Goal: Task Accomplishment & Management: Use online tool/utility

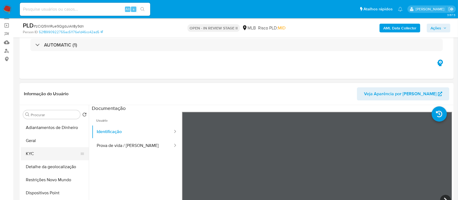
click at [45, 151] on button "KYC" at bounding box center [53, 153] width 64 height 13
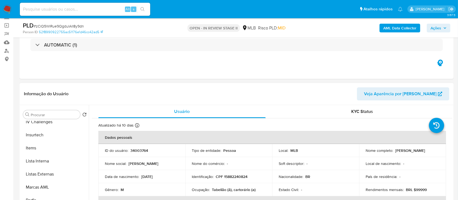
scroll to position [217, 0]
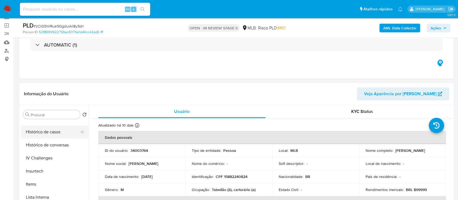
click at [57, 132] on button "Histórico de casos" at bounding box center [53, 131] width 64 height 13
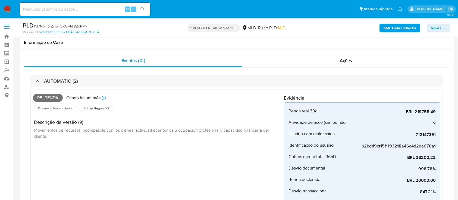
select select "10"
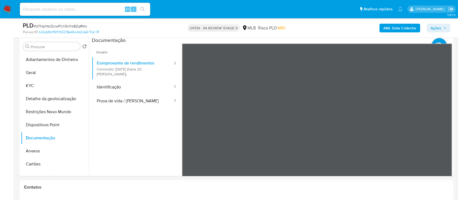
scroll to position [435, 0]
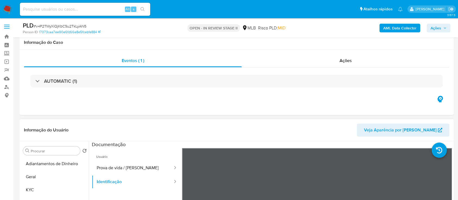
scroll to position [109, 0]
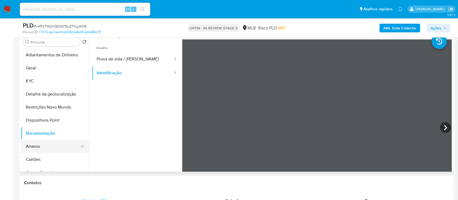
click at [37, 148] on button "Anexos" at bounding box center [53, 146] width 64 height 13
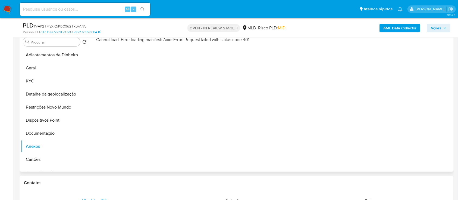
click at [159, 96] on div "Cannot load. Error loading manifest: AxiosError: Request failed with status cod…" at bounding box center [271, 101] width 364 height 139
click at [38, 147] on button "Anexos" at bounding box center [53, 146] width 64 height 13
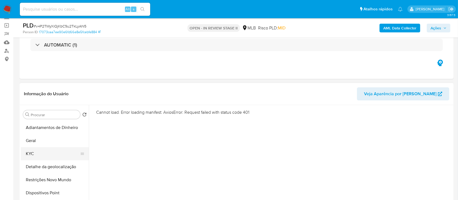
scroll to position [72, 0]
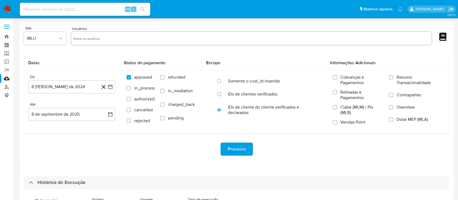
select select "10"
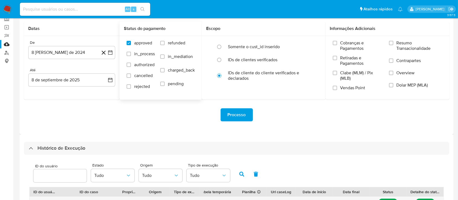
scroll to position [72, 0]
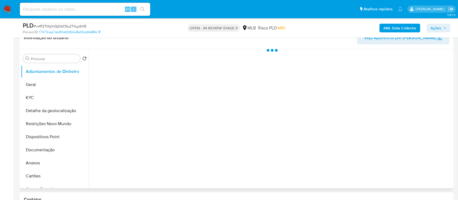
scroll to position [109, 0]
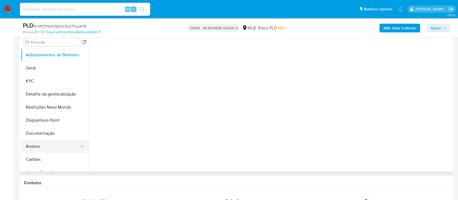
click at [29, 146] on button "Anexos" at bounding box center [53, 146] width 64 height 13
select select "10"
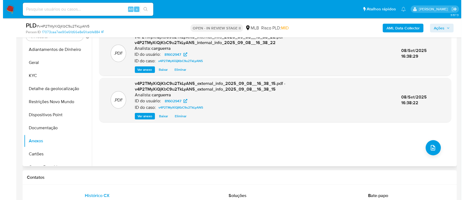
scroll to position [72, 0]
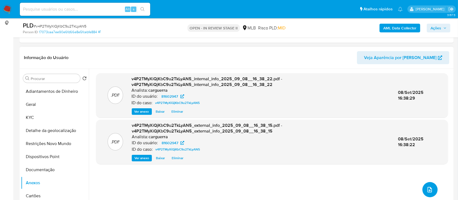
click at [424, 191] on button "upload-file" at bounding box center [430, 189] width 15 height 15
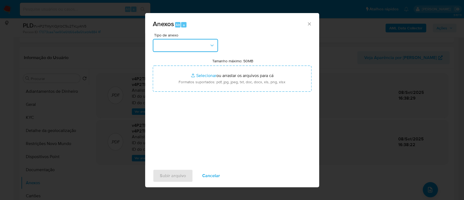
click at [173, 47] on button "button" at bounding box center [185, 45] width 65 height 13
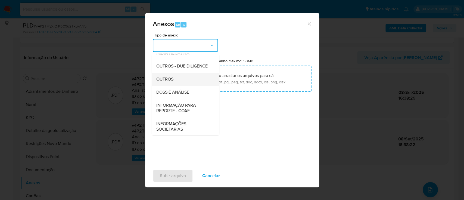
click at [175, 86] on div "OUTROS" at bounding box center [183, 79] width 55 height 13
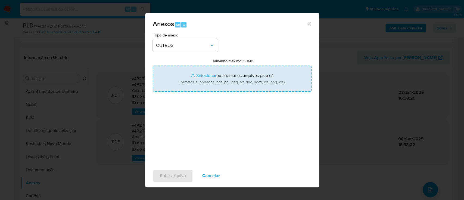
click at [202, 73] on input "Tamanho máximo: 50MB Selecionar arquivos" at bounding box center [232, 79] width 159 height 26
type input "C:\fakepath\Mulan 81602947_2025_09_08_14_10_21.xlsx"
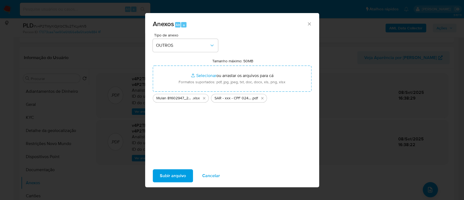
click at [165, 176] on span "Subir arquivo" at bounding box center [173, 176] width 26 height 12
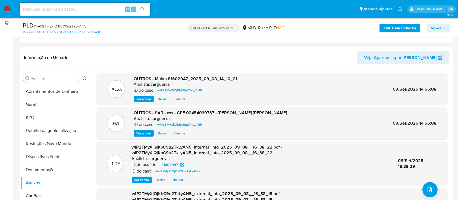
drag, startPoint x: 442, startPoint y: 29, endPoint x: 437, endPoint y: 32, distance: 5.3
click at [442, 29] on span "Ações" at bounding box center [439, 28] width 16 height 8
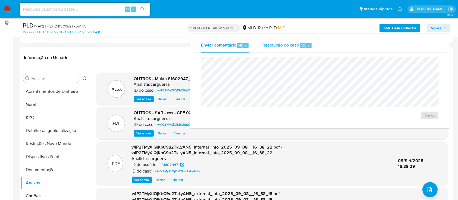
click at [290, 51] on div "Resolução do caso Alt r" at bounding box center [288, 45] width 50 height 14
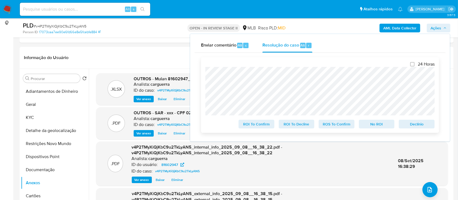
click at [330, 124] on span "ROS To Confirm" at bounding box center [337, 124] width 28 height 8
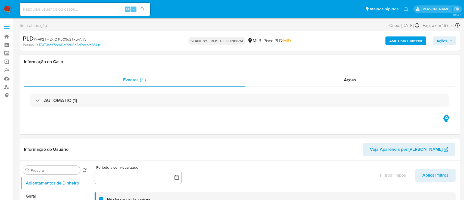
select select "10"
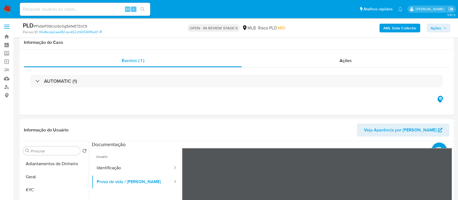
scroll to position [109, 0]
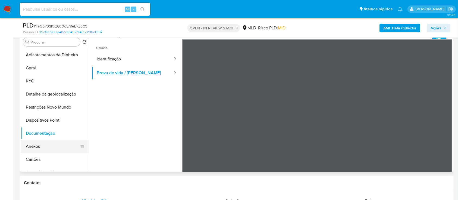
click at [34, 148] on button "Anexos" at bounding box center [53, 146] width 64 height 13
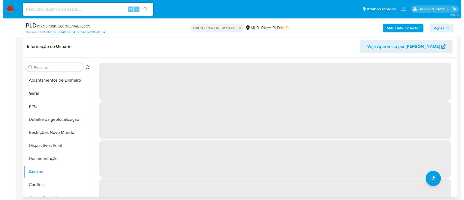
scroll to position [72, 0]
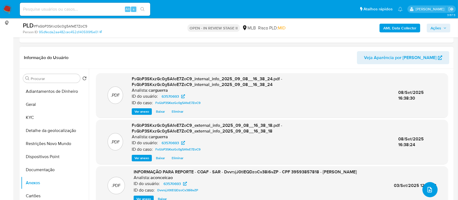
click at [429, 190] on icon "upload-file" at bounding box center [430, 189] width 7 height 7
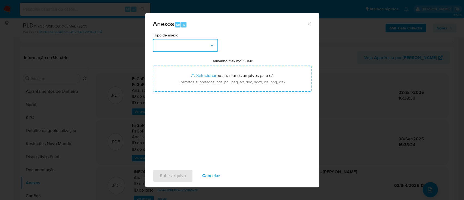
click at [196, 44] on button "button" at bounding box center [185, 45] width 65 height 13
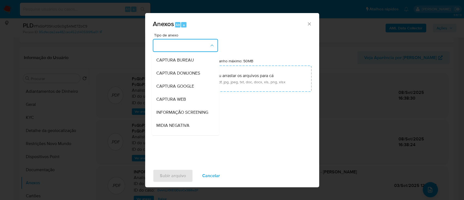
click at [352, 29] on div "Anexos Alt a Tipo de anexo CAPTURA BUREAU CAPTURA DOWJONES CAPTURA GOOGLE CAPTU…" at bounding box center [232, 100] width 464 height 200
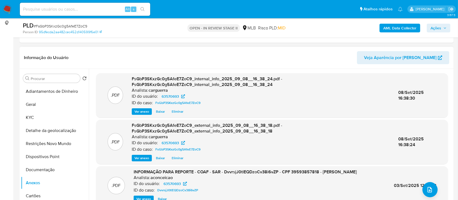
click at [206, 60] on header "Informação do Usuário Veja Aparência por Pessoa" at bounding box center [237, 57] width 426 height 13
click at [428, 192] on button "upload-file" at bounding box center [430, 189] width 15 height 15
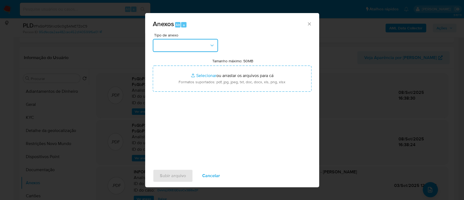
click at [174, 51] on button "button" at bounding box center [185, 45] width 65 height 13
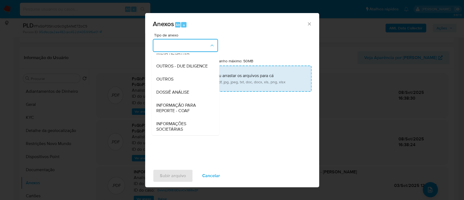
drag, startPoint x: 174, startPoint y: 88, endPoint x: 198, endPoint y: 81, distance: 25.3
click at [174, 86] on div "OUTROS" at bounding box center [183, 79] width 55 height 13
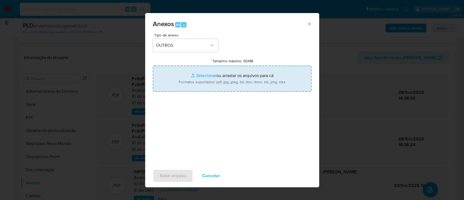
click at [205, 78] on input "Tamanho máximo: 50MB Selecionar arquivos" at bounding box center [232, 79] width 159 height 26
type input "C:\fakepath\Mulan 63570693_2025_09_08_14_06_23.xlsx"
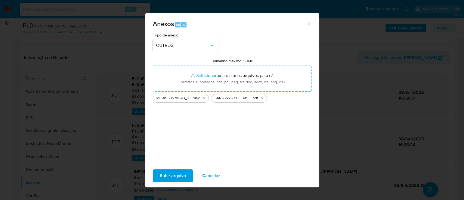
drag, startPoint x: 179, startPoint y: 175, endPoint x: 175, endPoint y: 173, distance: 3.8
click at [175, 173] on span "Subir arquivo" at bounding box center [173, 176] width 26 height 12
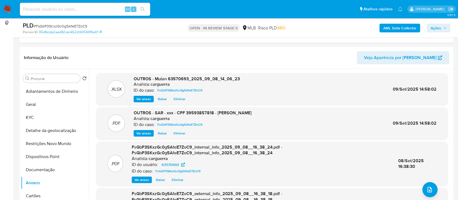
click at [434, 26] on span "Ações" at bounding box center [436, 28] width 11 height 9
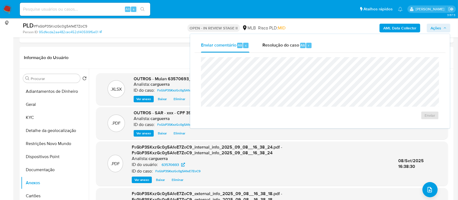
drag, startPoint x: 269, startPoint y: 47, endPoint x: 268, endPoint y: 53, distance: 6.1
click at [269, 47] on span "Resolução do caso" at bounding box center [281, 45] width 37 height 6
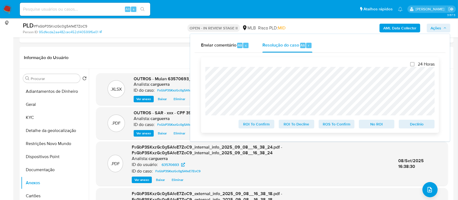
click at [375, 121] on span "No ROI" at bounding box center [377, 124] width 28 height 8
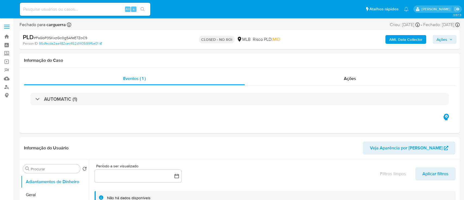
select select "10"
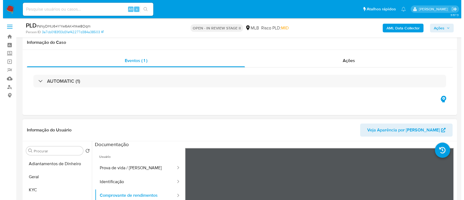
scroll to position [109, 0]
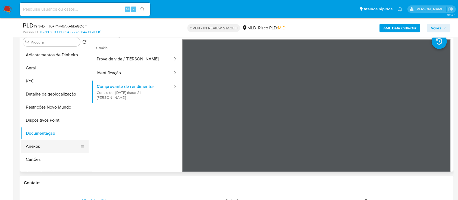
click at [41, 145] on button "Anexos" at bounding box center [53, 146] width 64 height 13
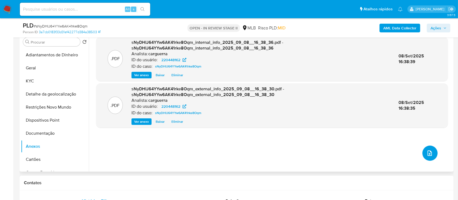
click at [430, 151] on icon "upload-file" at bounding box center [430, 153] width 7 height 7
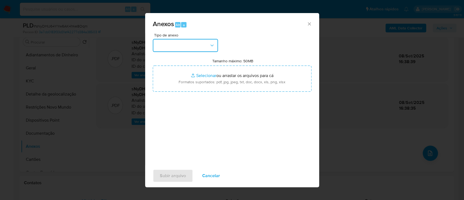
drag, startPoint x: 200, startPoint y: 42, endPoint x: 204, endPoint y: 49, distance: 8.6
click at [199, 42] on button "button" at bounding box center [185, 45] width 65 height 13
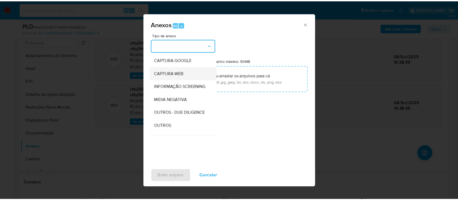
scroll to position [72, 0]
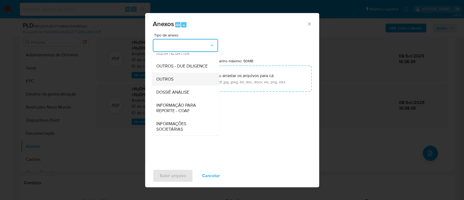
click at [175, 86] on div "OUTROS" at bounding box center [183, 79] width 55 height 13
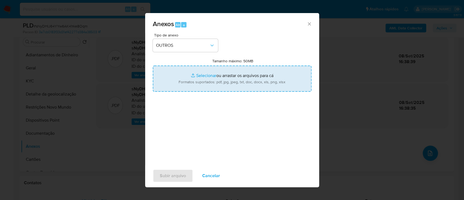
click at [214, 77] on input "Tamanho máximo: 50MB Selecionar arquivos" at bounding box center [232, 79] width 159 height 26
type input "C:\fakepath\Mulan 220448162_2025_09_08_14_14_24.xlsx"
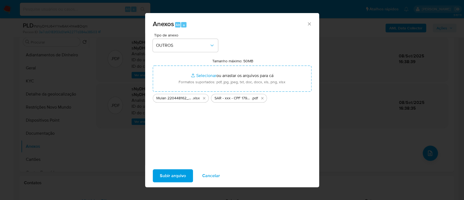
click at [180, 174] on span "Subir arquivo" at bounding box center [173, 176] width 26 height 12
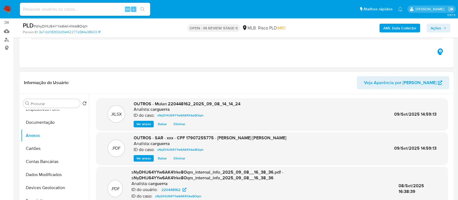
scroll to position [36, 0]
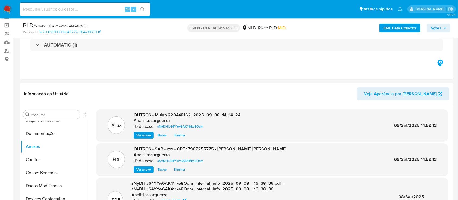
click at [436, 30] on span "Ações" at bounding box center [436, 28] width 11 height 9
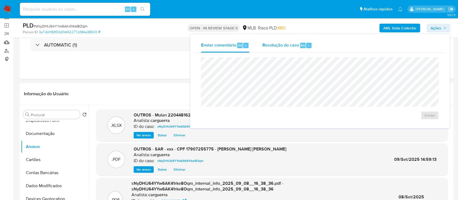
click at [274, 45] on span "Resolução do caso" at bounding box center [281, 45] width 37 height 6
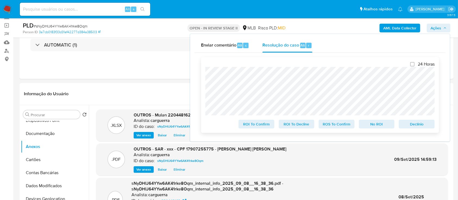
click at [331, 125] on span "ROS To Confirm" at bounding box center [337, 124] width 28 height 8
click at [131, 63] on div "Eventos ( 1 ) Ações AUTOMATIC (1)" at bounding box center [237, 46] width 434 height 65
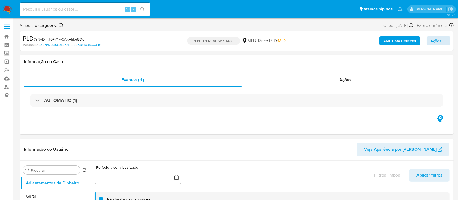
select select "10"
click at [438, 38] on span "Ações" at bounding box center [436, 40] width 11 height 9
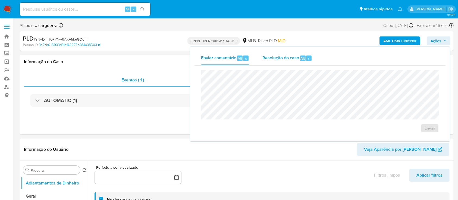
click at [282, 58] on span "Resolução do caso" at bounding box center [281, 58] width 37 height 6
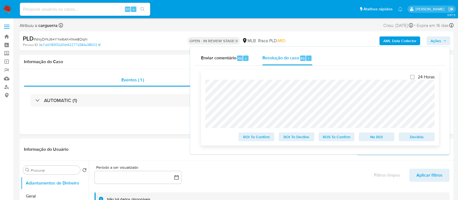
click at [334, 139] on span "ROS To Confirm" at bounding box center [337, 137] width 28 height 8
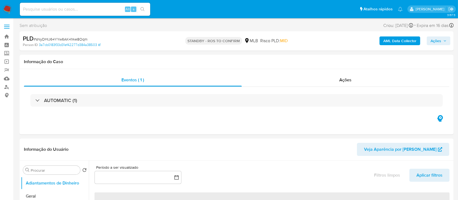
select select "10"
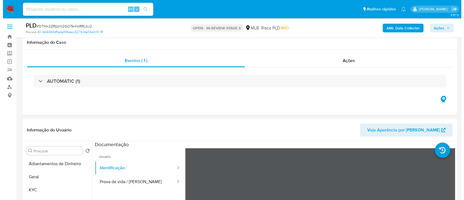
scroll to position [109, 0]
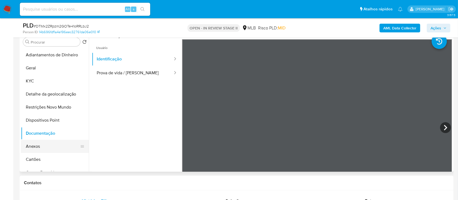
click at [41, 148] on button "Anexos" at bounding box center [53, 146] width 64 height 13
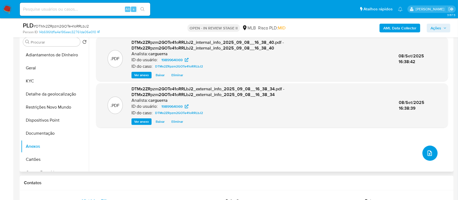
click at [425, 156] on button "upload-file" at bounding box center [430, 152] width 15 height 15
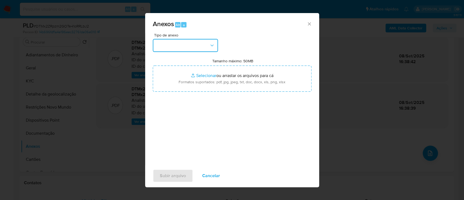
click at [192, 44] on button "button" at bounding box center [185, 45] width 65 height 13
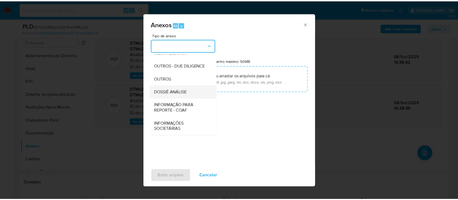
scroll to position [83, 0]
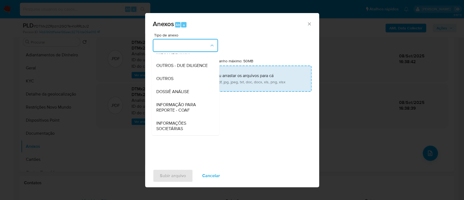
click at [184, 77] on div "OUTROS" at bounding box center [183, 78] width 55 height 13
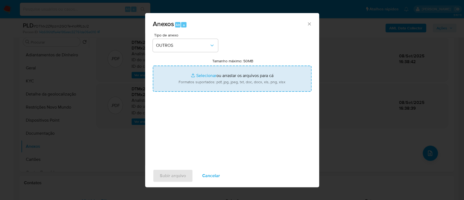
click at [207, 73] on input "Tamanho máximo: 50MB Selecionar arquivos" at bounding box center [232, 79] width 159 height 26
type input "C:\fakepath\Mulan 1989964069_2025_09_08_14_07_48.xlsx"
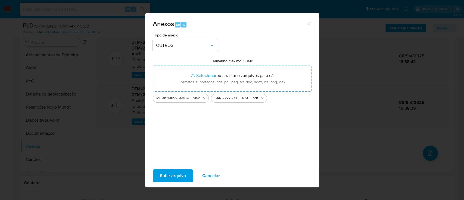
click at [179, 174] on span "Subir arquivo" at bounding box center [173, 176] width 26 height 12
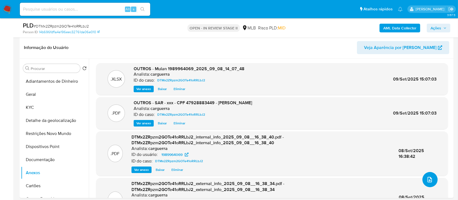
scroll to position [72, 0]
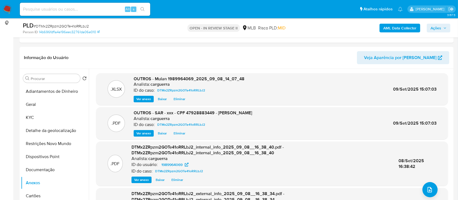
drag, startPoint x: 437, startPoint y: 28, endPoint x: 434, endPoint y: 32, distance: 5.8
click at [437, 28] on span "Ações" at bounding box center [436, 28] width 11 height 9
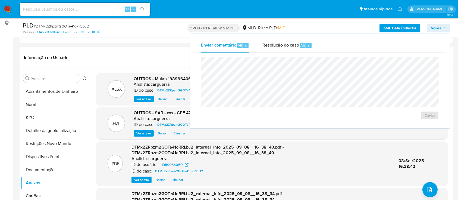
drag, startPoint x: 291, startPoint y: 42, endPoint x: 283, endPoint y: 53, distance: 13.0
click at [290, 42] on span "Resolução do caso" at bounding box center [281, 45] width 37 height 6
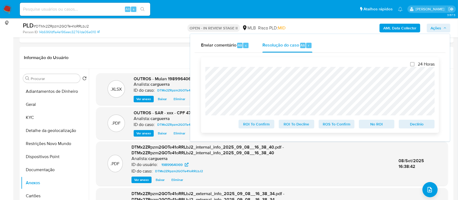
click at [335, 126] on span "ROS To Confirm" at bounding box center [337, 124] width 28 height 8
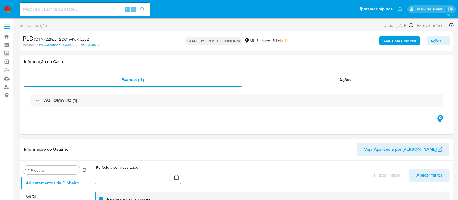
select select "10"
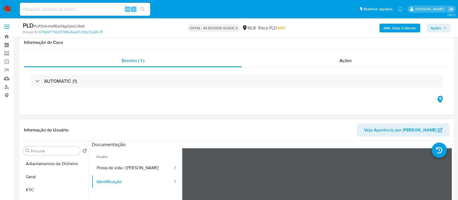
scroll to position [72, 0]
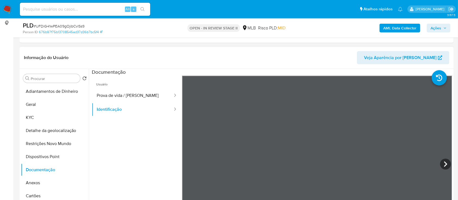
click at [139, 159] on ul "Usuário Prova de vida / Selfie Identificação" at bounding box center [137, 154] width 90 height 157
click at [42, 182] on button "Anexos" at bounding box center [53, 182] width 64 height 13
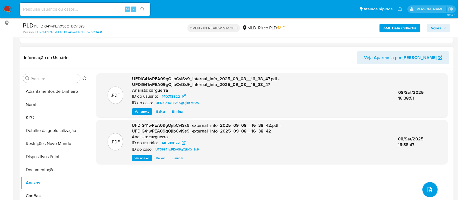
click at [428, 193] on button "upload-file" at bounding box center [430, 189] width 15 height 15
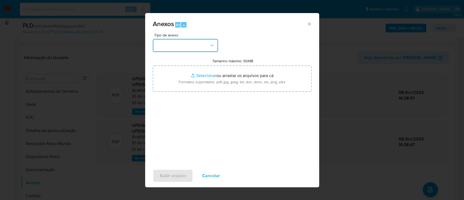
click at [179, 47] on button "button" at bounding box center [185, 45] width 65 height 13
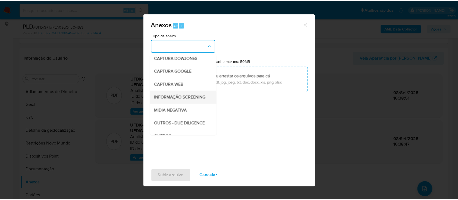
scroll to position [36, 0]
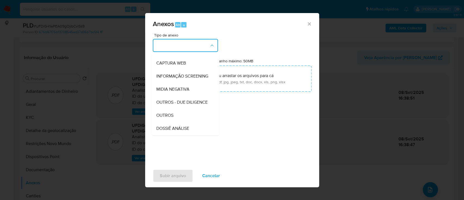
drag, startPoint x: 167, startPoint y: 129, endPoint x: 211, endPoint y: 100, distance: 53.0
click at [167, 122] on div "OUTROS" at bounding box center [183, 115] width 55 height 13
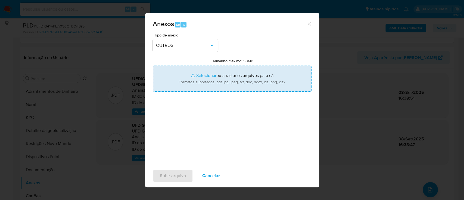
click at [205, 75] on input "Tamanho máximo: 50MB Selecionar arquivos" at bounding box center [232, 79] width 159 height 26
type input "C:\fakepath\Mulan 140718822_2025_09_08_14_06_38.xlsx"
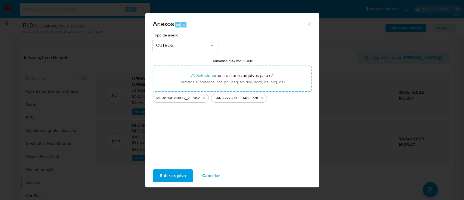
click at [171, 177] on span "Subir arquivo" at bounding box center [173, 176] width 26 height 12
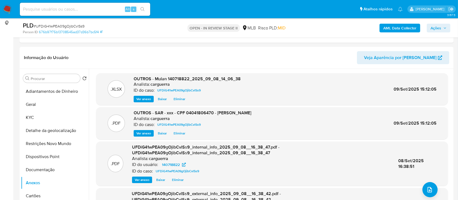
click at [436, 27] on span "Ações" at bounding box center [436, 28] width 11 height 9
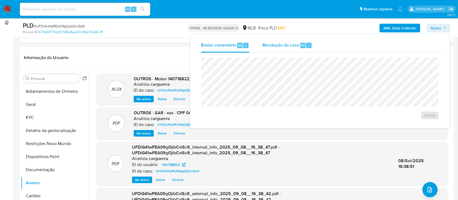
click at [276, 42] on span "Resolução do caso" at bounding box center [281, 45] width 37 height 6
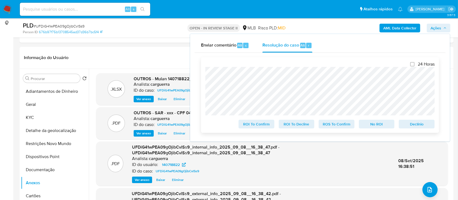
click at [326, 124] on span "ROS To Confirm" at bounding box center [337, 124] width 28 height 8
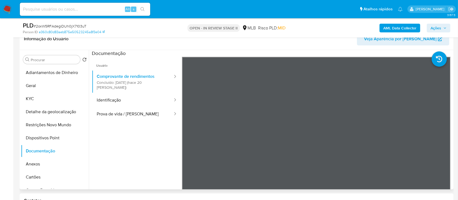
scroll to position [47, 0]
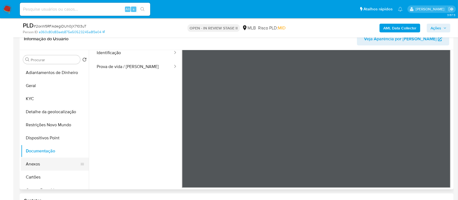
click at [39, 164] on button "Anexos" at bounding box center [53, 163] width 64 height 13
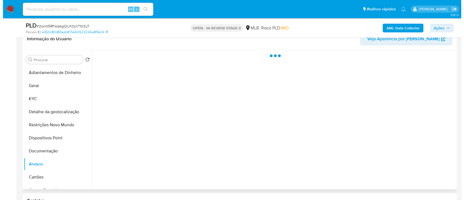
scroll to position [0, 0]
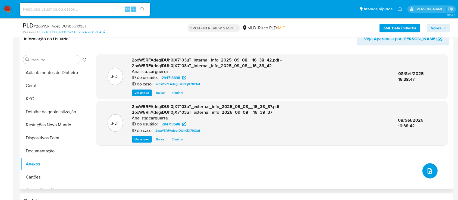
click at [433, 174] on button "upload-file" at bounding box center [430, 170] width 15 height 15
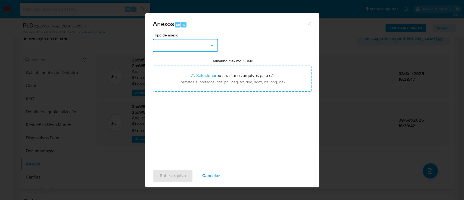
click at [191, 46] on button "button" at bounding box center [185, 45] width 65 height 13
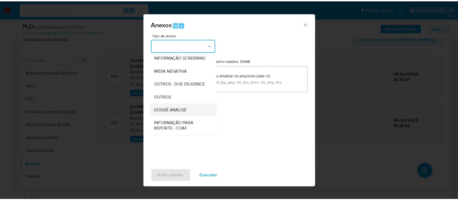
scroll to position [72, 0]
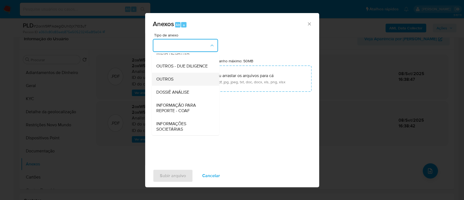
click at [168, 82] on span "OUTROS" at bounding box center [164, 78] width 17 height 5
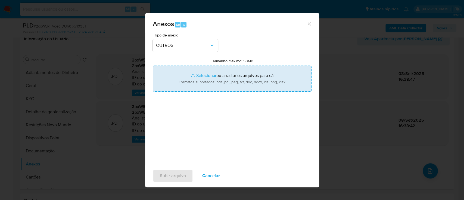
click at [203, 75] on input "Tamanho máximo: 50MB Selecionar arquivos" at bounding box center [232, 79] width 159 height 26
type input "C:\fakepath\Mulan 63570693_2025_09_08_14_06_23 (1).xlsx"
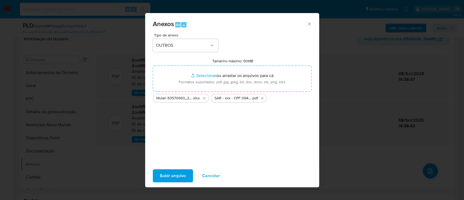
click at [167, 173] on span "Subir arquivo" at bounding box center [173, 176] width 26 height 12
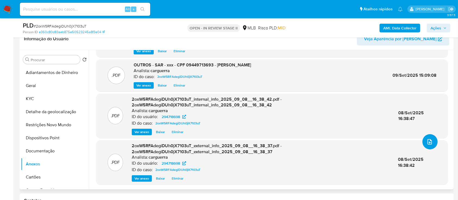
scroll to position [0, 0]
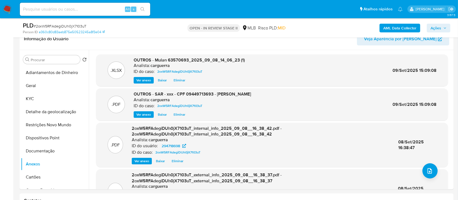
click at [440, 26] on span "Ações" at bounding box center [436, 28] width 11 height 9
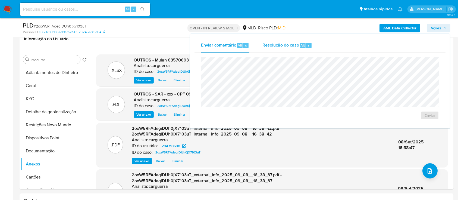
drag, startPoint x: 270, startPoint y: 47, endPoint x: 272, endPoint y: 52, distance: 4.6
click at [271, 47] on span "Resolução do caso" at bounding box center [281, 45] width 37 height 6
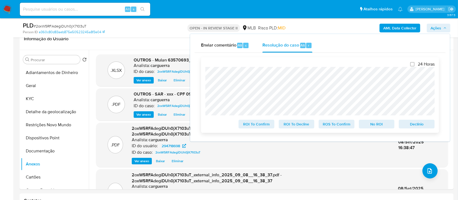
click at [333, 126] on span "ROS To Confirm" at bounding box center [337, 124] width 28 height 8
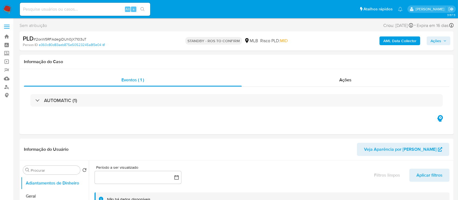
select select "10"
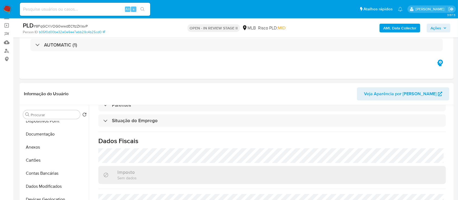
scroll to position [72, 0]
click at [41, 147] on button "Anexos" at bounding box center [53, 146] width 64 height 13
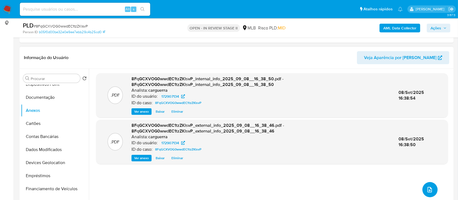
click at [429, 193] on button "upload-file" at bounding box center [430, 189] width 15 height 15
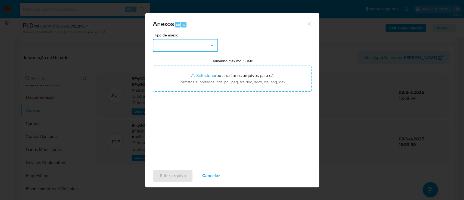
click at [170, 50] on button "button" at bounding box center [185, 45] width 65 height 13
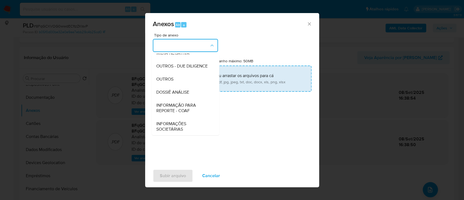
click at [176, 86] on div "OUTROS" at bounding box center [183, 79] width 55 height 13
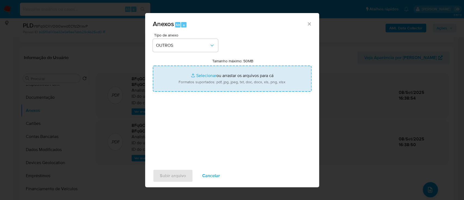
click at [209, 76] on input "Tamanho máximo: 50MB Selecionar arquivos" at bounding box center [232, 79] width 159 height 26
type input "C:\fakepath\Mulan 172907134_2025_09_08_14_05_59.xlsx"
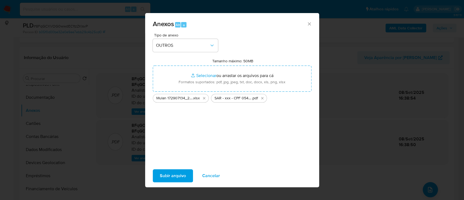
click at [163, 175] on span "Subir arquivo" at bounding box center [173, 176] width 26 height 12
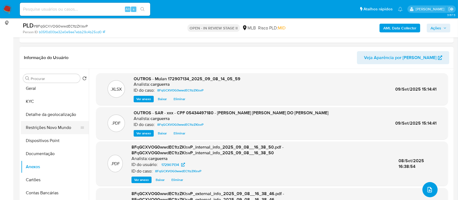
scroll to position [0, 0]
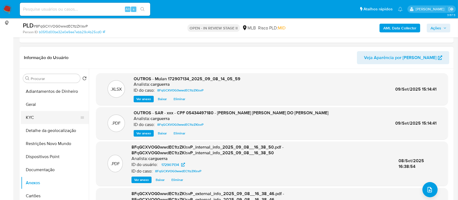
click at [28, 117] on button "KYC" at bounding box center [53, 117] width 64 height 13
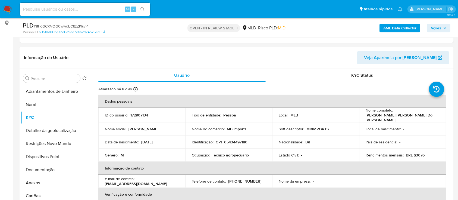
click at [438, 28] on span "Ações" at bounding box center [436, 28] width 11 height 9
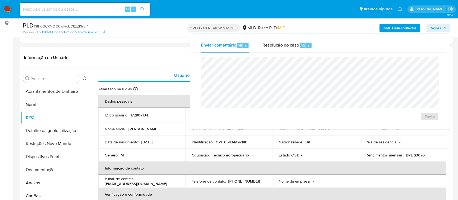
drag, startPoint x: 276, startPoint y: 45, endPoint x: 278, endPoint y: 54, distance: 9.0
click at [276, 46] on span "Resolução do caso" at bounding box center [281, 45] width 37 height 6
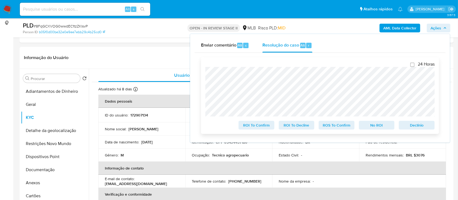
drag, startPoint x: 332, startPoint y: 128, endPoint x: 340, endPoint y: 129, distance: 8.1
click at [332, 128] on span "ROS To Confirm" at bounding box center [337, 125] width 28 height 8
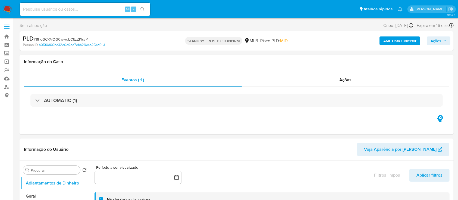
select select "10"
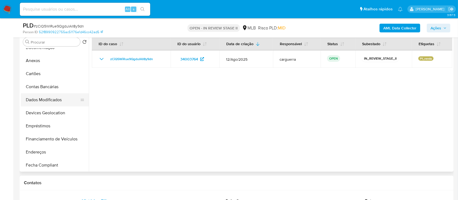
scroll to position [74, 0]
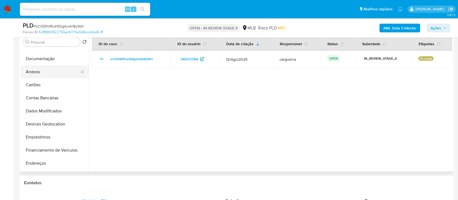
drag, startPoint x: 33, startPoint y: 70, endPoint x: 42, endPoint y: 72, distance: 8.6
click at [34, 70] on button "Anexos" at bounding box center [53, 71] width 64 height 13
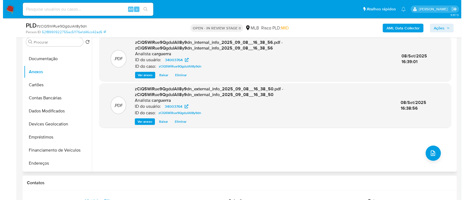
scroll to position [72, 0]
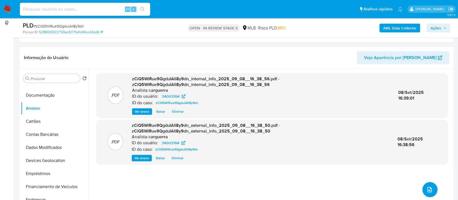
click at [431, 190] on button "upload-file" at bounding box center [430, 189] width 15 height 15
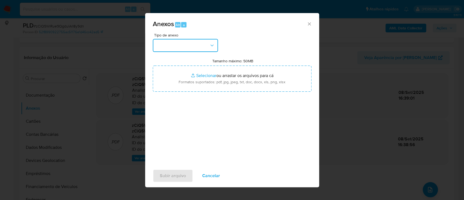
click at [189, 46] on button "button" at bounding box center [185, 45] width 65 height 13
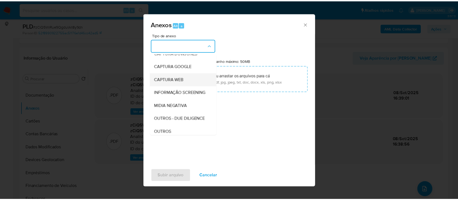
scroll to position [36, 0]
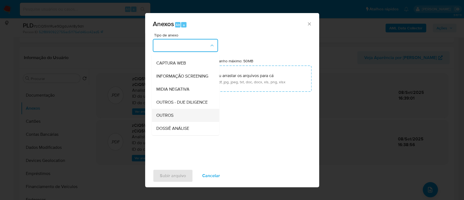
click at [172, 118] on span "OUTROS" at bounding box center [164, 115] width 17 height 5
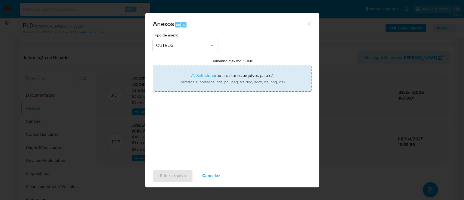
click at [203, 74] on input "Tamanho máximo: 50MB Selecionar arquivos" at bounding box center [232, 79] width 159 height 26
type input "C:\fakepath\Mulan 34003764_2025_09_08_14_05_48.xlsx"
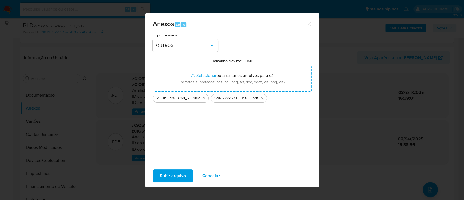
click at [165, 178] on span "Subir arquivo" at bounding box center [173, 176] width 26 height 12
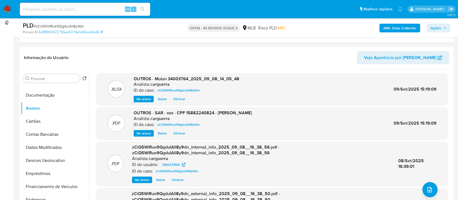
click at [443, 24] on span "Ações" at bounding box center [439, 28] width 16 height 8
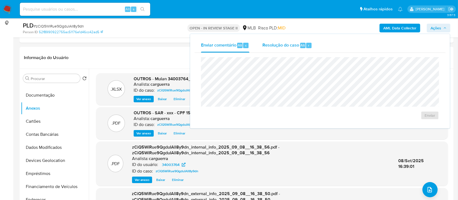
click at [279, 43] on span "Resolução do caso" at bounding box center [281, 45] width 37 height 6
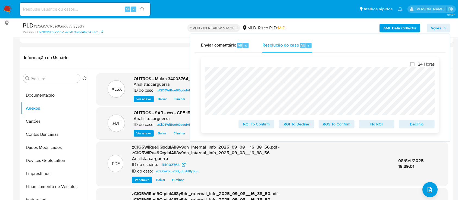
click at [375, 122] on span "No ROI" at bounding box center [377, 124] width 28 height 8
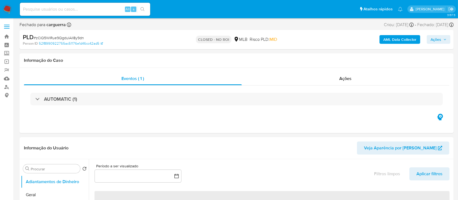
select select "10"
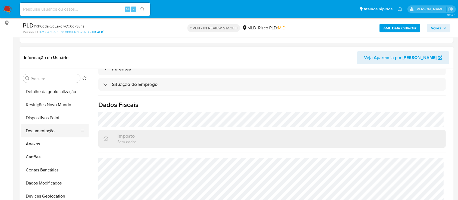
scroll to position [36, 0]
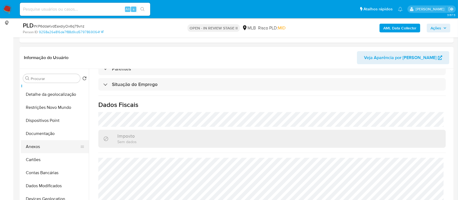
click at [38, 149] on button "Anexos" at bounding box center [53, 146] width 64 height 13
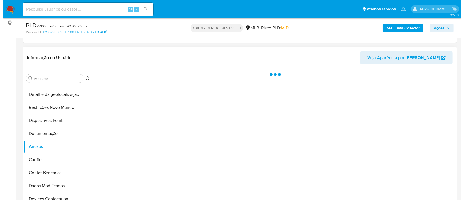
scroll to position [0, 0]
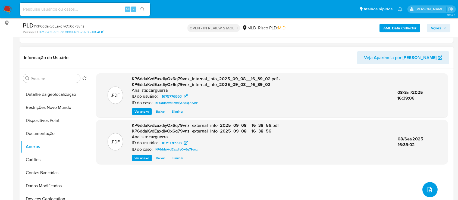
click at [424, 192] on button "upload-file" at bounding box center [430, 189] width 15 height 15
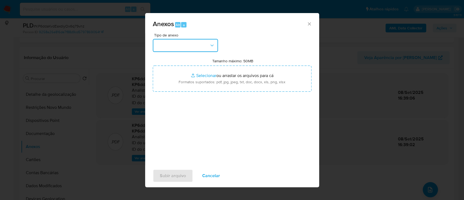
click at [191, 43] on button "button" at bounding box center [185, 45] width 65 height 13
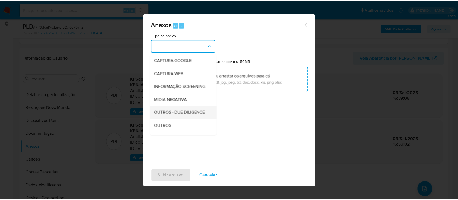
scroll to position [36, 0]
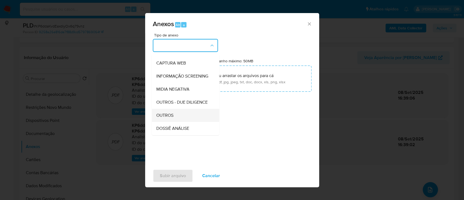
click at [168, 118] on span "OUTROS" at bounding box center [164, 115] width 17 height 5
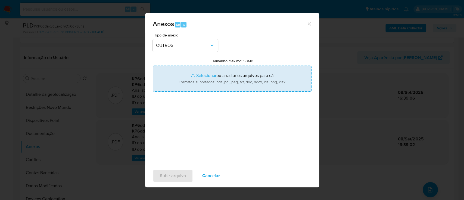
click at [207, 78] on input "Tamanho máximo: 50MB Selecionar arquivos" at bounding box center [232, 79] width 159 height 26
type input "C:\fakepath\Mulan 1675776993_2025_09_09_09_59_02.xlsx"
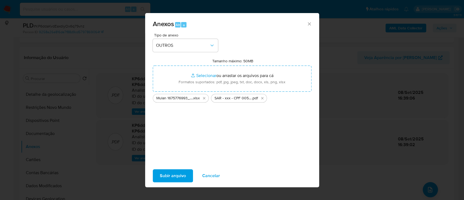
click at [172, 174] on span "Subir arquivo" at bounding box center [173, 176] width 26 height 12
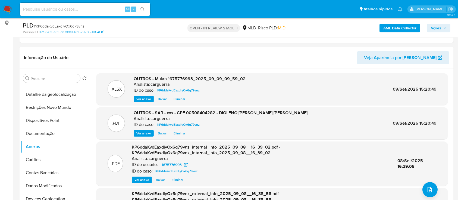
click at [444, 27] on icon "button" at bounding box center [445, 27] width 3 height 3
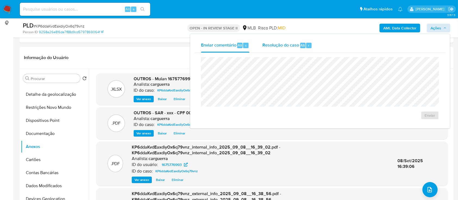
click at [279, 42] on div "Resolução do caso Alt r" at bounding box center [288, 45] width 50 height 14
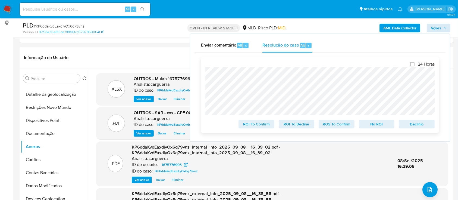
click at [339, 127] on span "ROS To Confirm" at bounding box center [337, 124] width 28 height 8
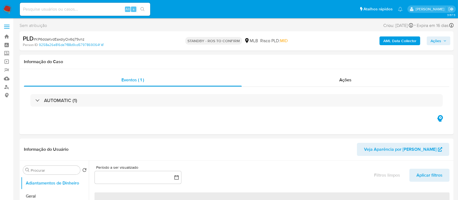
select select "10"
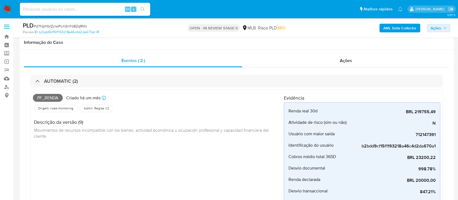
select select "10"
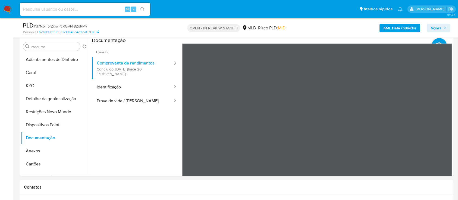
click at [434, 27] on span "Ações" at bounding box center [436, 28] width 11 height 9
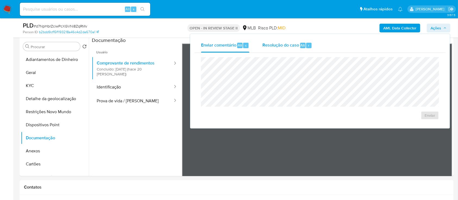
click at [294, 45] on span "Resolução do caso" at bounding box center [281, 45] width 37 height 6
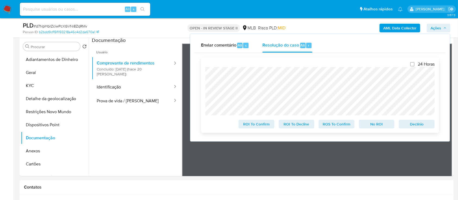
click at [339, 122] on span "ROS To Confirm" at bounding box center [337, 124] width 28 height 8
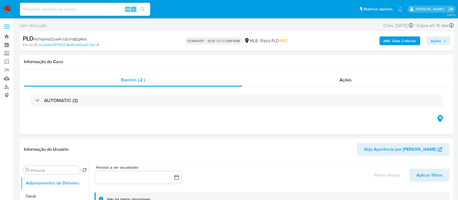
select select "10"
